Goal: Navigation & Orientation: Find specific page/section

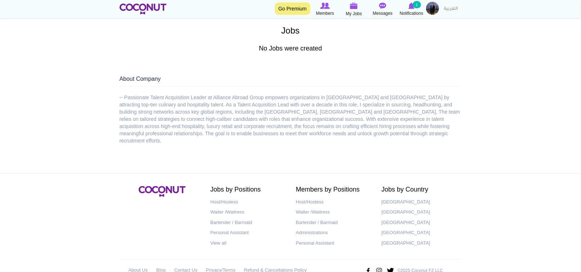
scroll to position [208, 0]
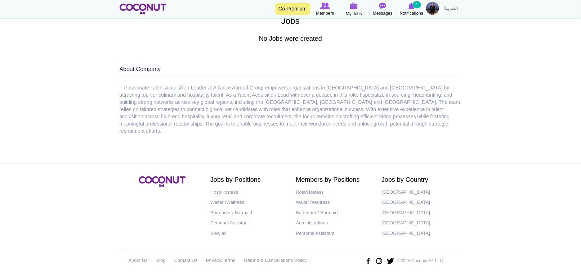
click at [172, 112] on div "-- Passionate Talent Acquisition Leader at Alliance Abroad Group empowers organ…" at bounding box center [291, 109] width 342 height 50
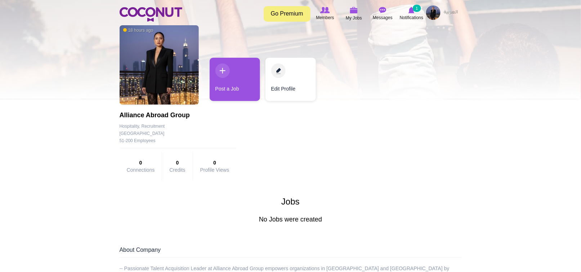
scroll to position [0, 0]
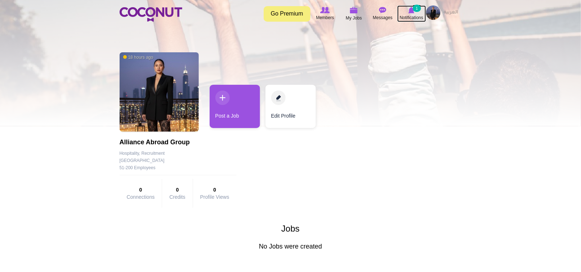
click at [414, 14] on span "Notifications" at bounding box center [411, 17] width 23 height 7
